Goal: Task Accomplishment & Management: Complete application form

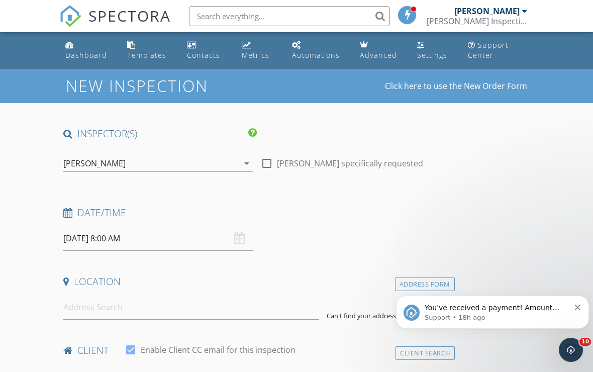
click at [233, 229] on input "[DATE] 8:00 AM" at bounding box center [158, 238] width 190 height 25
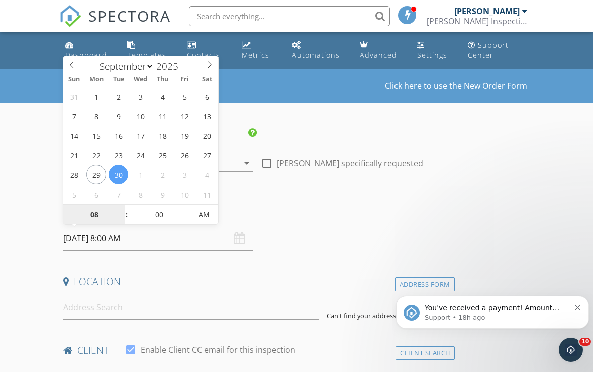
type input "[DATE] 8:00 AM"
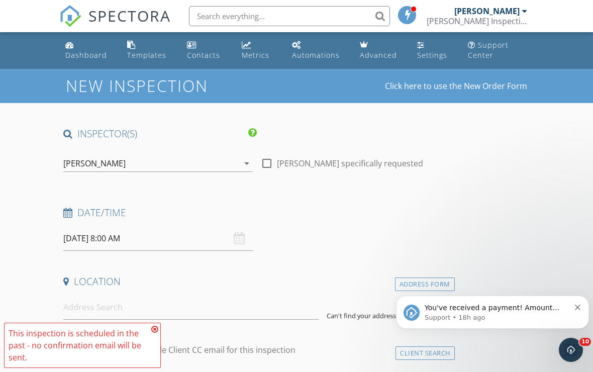
click at [153, 235] on input "[DATE] 8:00 AM" at bounding box center [158, 238] width 190 height 25
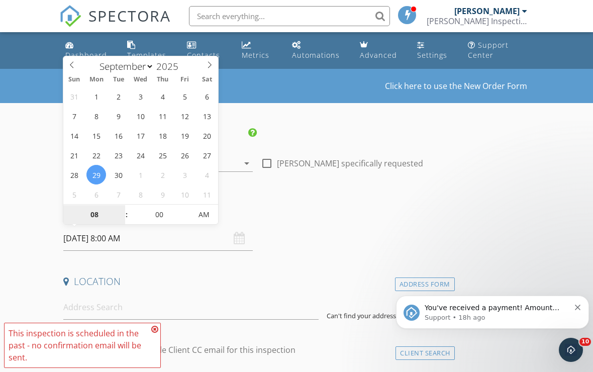
click at [113, 213] on input "08" at bounding box center [94, 215] width 62 height 20
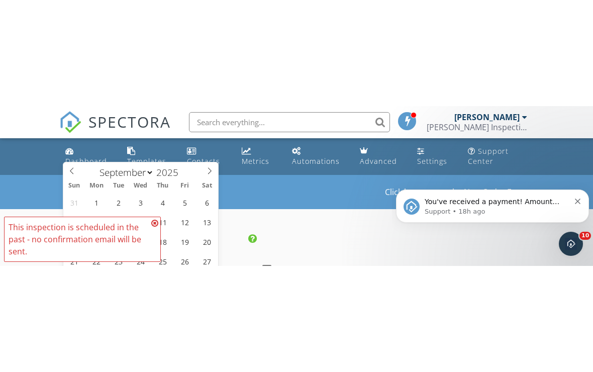
scroll to position [135, 0]
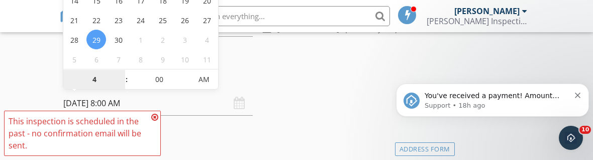
click at [208, 86] on span "AM" at bounding box center [204, 79] width 28 height 20
type input "04"
type input "[DATE] 4:00 PM"
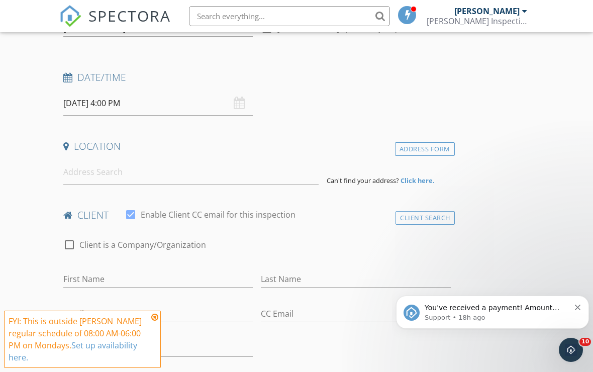
click at [577, 309] on icon "Dismiss notification" at bounding box center [578, 308] width 6 height 6
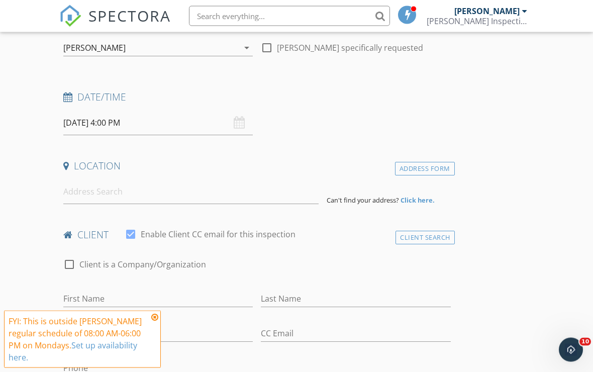
scroll to position [116, 0]
click at [204, 195] on input at bounding box center [190, 191] width 255 height 25
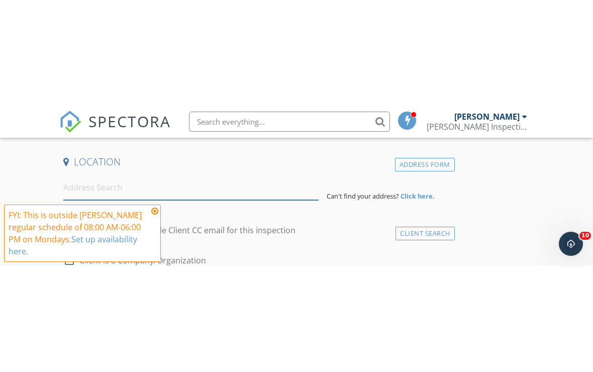
scroll to position [226, 0]
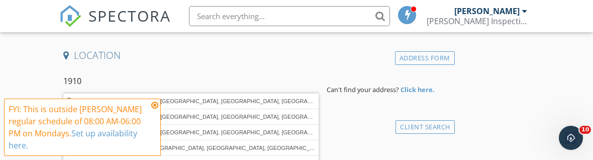
click at [154, 103] on icon at bounding box center [154, 105] width 7 height 8
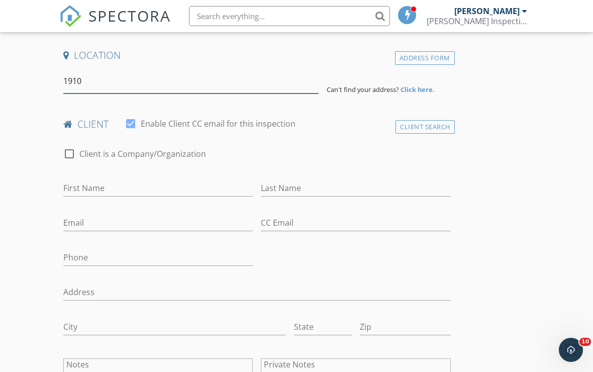
click at [162, 82] on input "1910" at bounding box center [190, 81] width 255 height 25
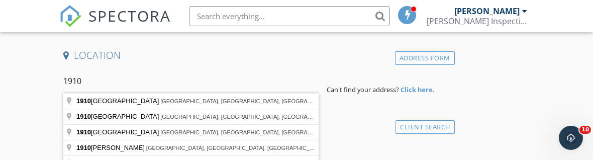
type input "[STREET_ADDRESS]"
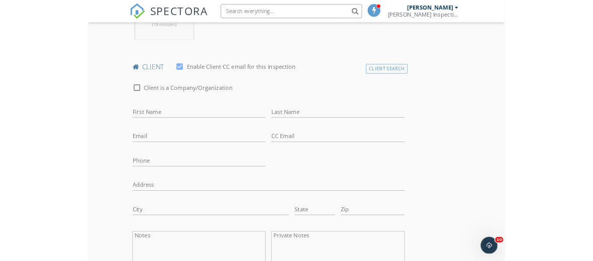
scroll to position [463, 0]
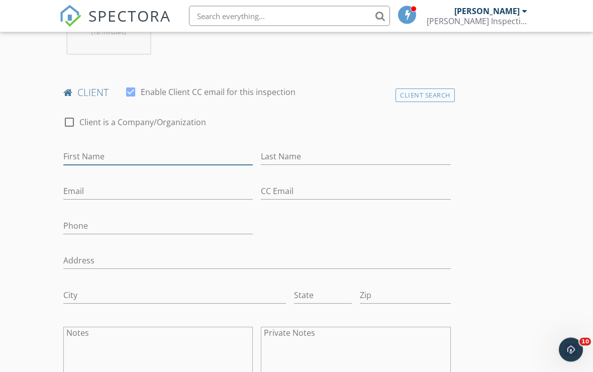
click at [175, 153] on input "First Name" at bounding box center [158, 157] width 190 height 17
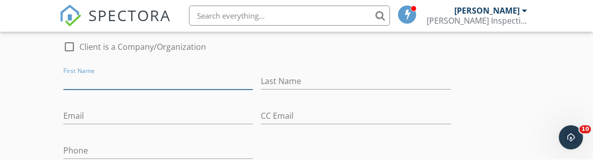
scroll to position [539, 0]
type input "[PERSON_NAME]"
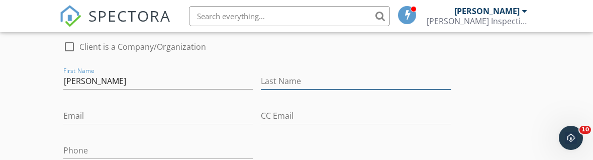
click at [349, 82] on input "Last Name" at bounding box center [356, 81] width 190 height 17
type input "[PERSON_NAME]"
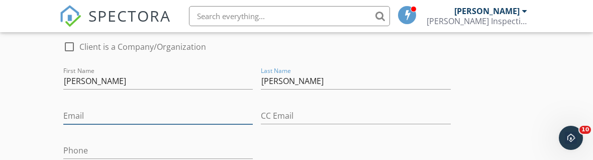
click at [186, 114] on input "Email" at bounding box center [158, 116] width 190 height 17
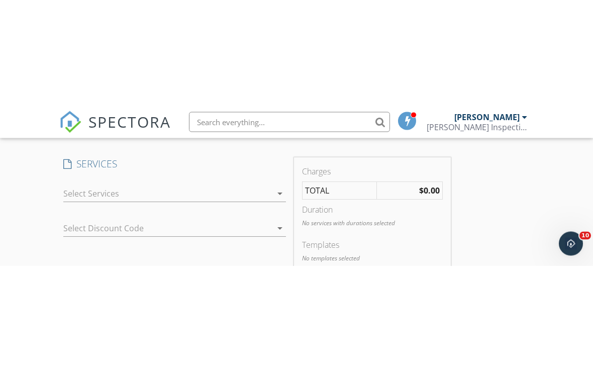
scroll to position [843, 0]
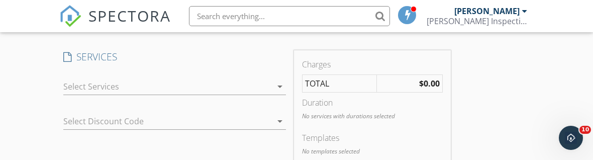
type input "[EMAIL_ADDRESS][DOMAIN_NAME]"
click at [280, 82] on icon "arrow_drop_down" at bounding box center [280, 86] width 12 height 12
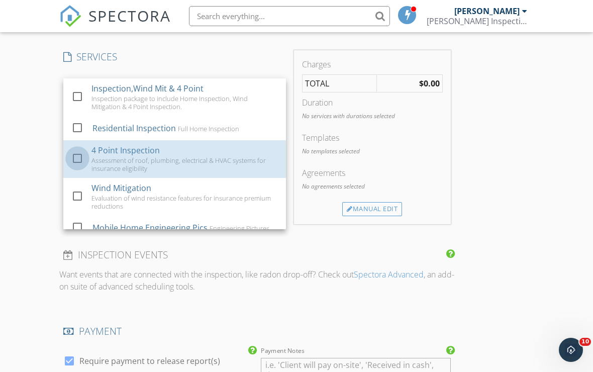
click at [80, 156] on div at bounding box center [77, 158] width 17 height 17
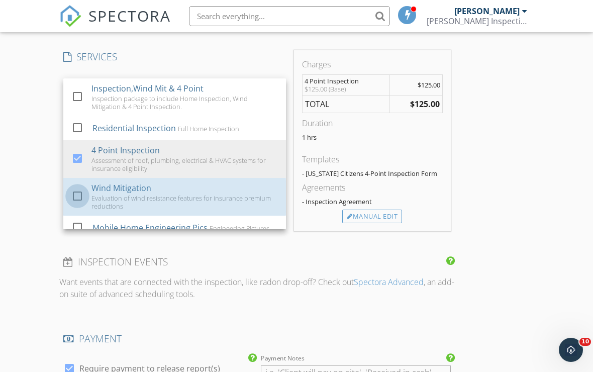
click at [78, 198] on div at bounding box center [77, 196] width 17 height 17
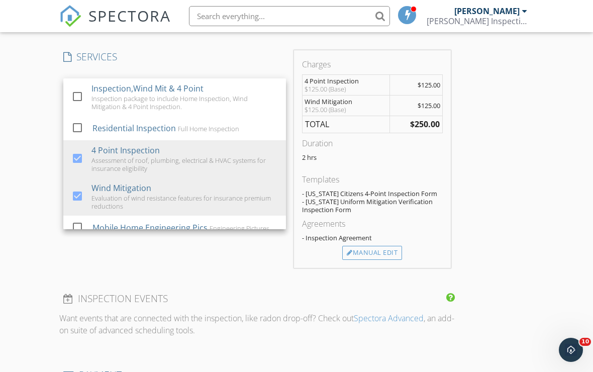
click at [384, 252] on div "Manual Edit" at bounding box center [372, 253] width 60 height 14
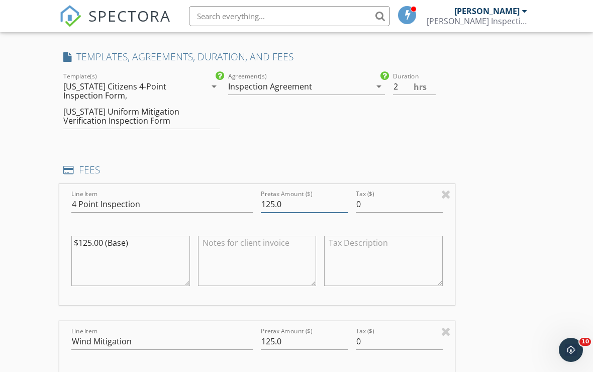
click at [303, 204] on input "125.0" at bounding box center [304, 204] width 87 height 17
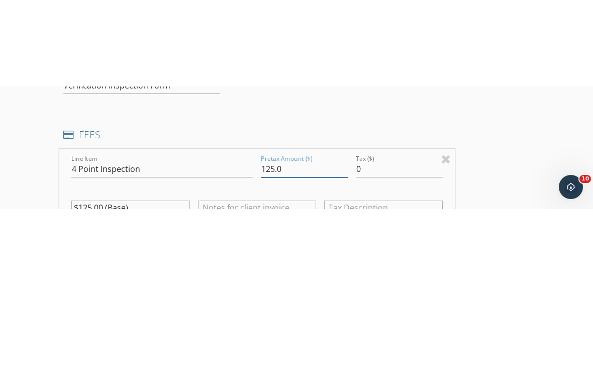
scroll to position [965, 0]
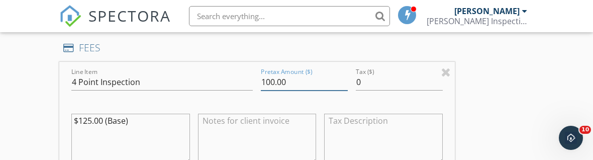
type input "100.00"
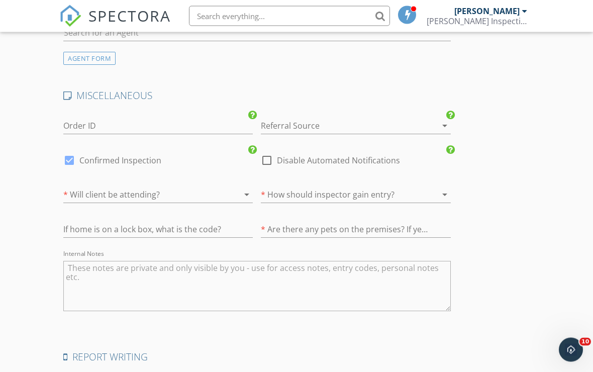
scroll to position [1671, 0]
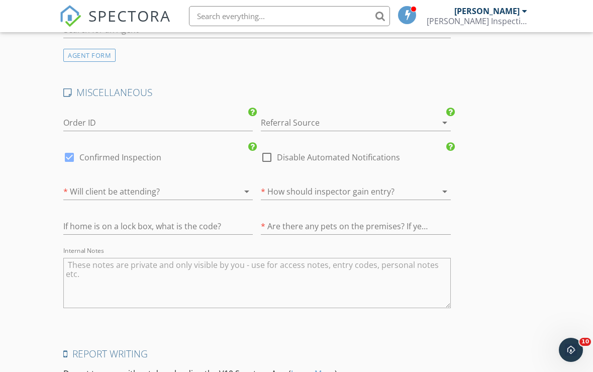
click at [246, 191] on icon "arrow_drop_down" at bounding box center [247, 192] width 12 height 12
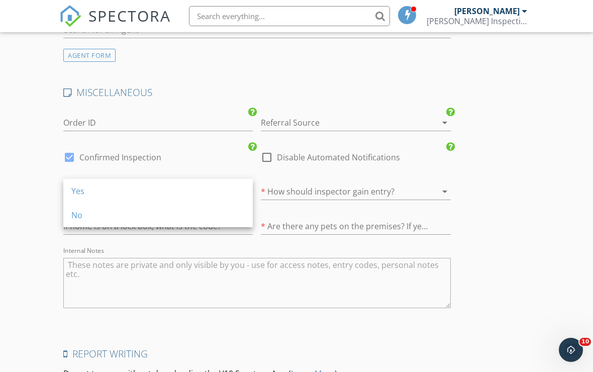
click at [130, 215] on div "No" at bounding box center [157, 215] width 173 height 12
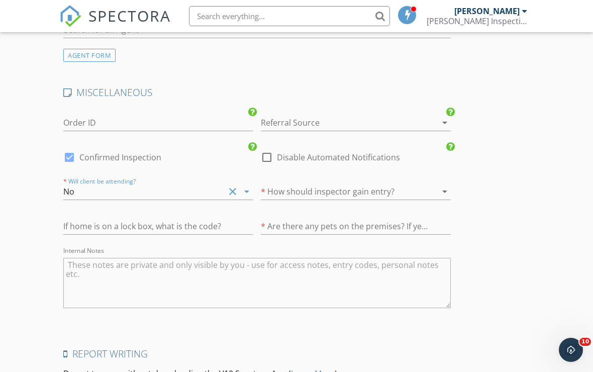
click at [444, 188] on icon "arrow_drop_down" at bounding box center [445, 192] width 12 height 12
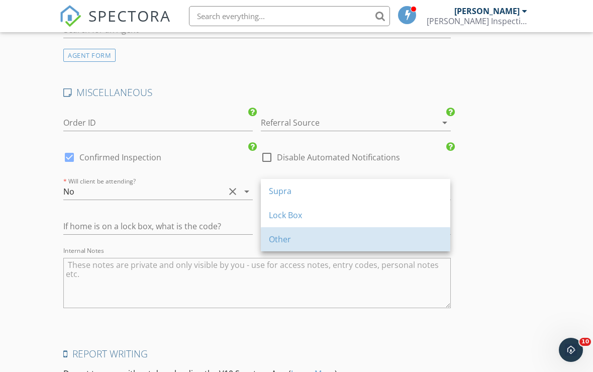
click at [318, 239] on div "Other" at bounding box center [355, 239] width 173 height 12
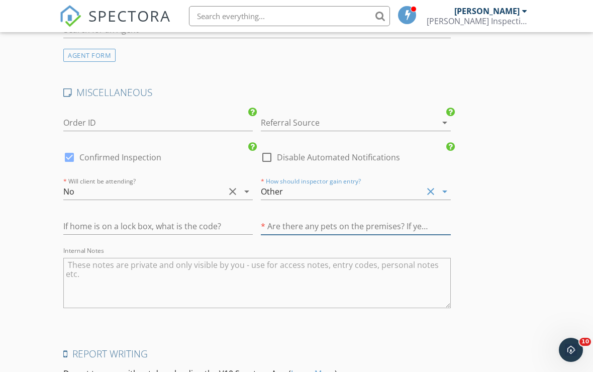
click at [415, 218] on input "text" at bounding box center [356, 226] width 190 height 17
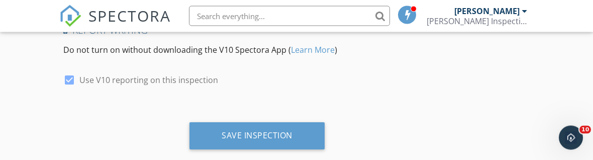
scroll to position [1995, 0]
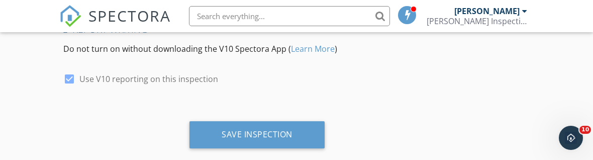
type input "Pets will be gone."
click at [302, 130] on div "Save Inspection" at bounding box center [257, 134] width 135 height 27
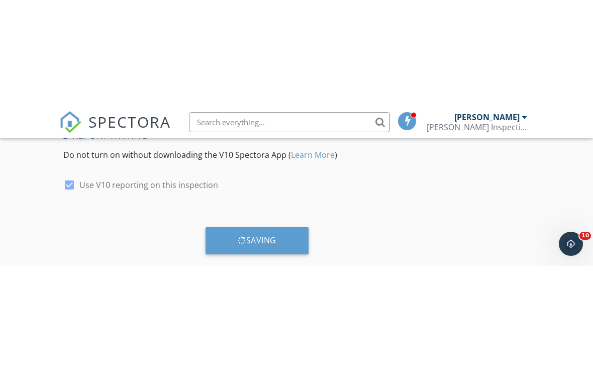
scroll to position [1756, 0]
